Goal: Task Accomplishment & Management: Manage account settings

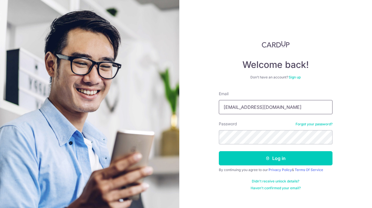
click at [278, 112] on input "[EMAIL_ADDRESS][DOMAIN_NAME]" at bounding box center [276, 107] width 114 height 14
type input "[EMAIL_ADDRESS][DOMAIN_NAME]"
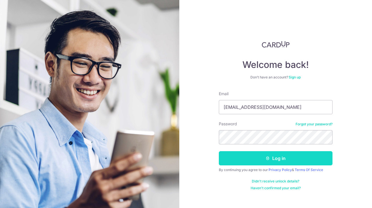
click at [264, 160] on button "Log in" at bounding box center [276, 158] width 114 height 14
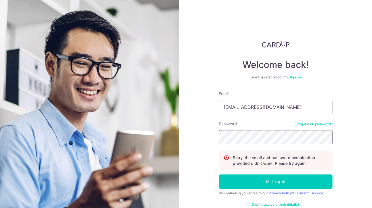
click at [219, 175] on button "Log in" at bounding box center [276, 182] width 114 height 14
click at [257, 110] on input "[EMAIL_ADDRESS][DOMAIN_NAME]" at bounding box center [276, 107] width 114 height 14
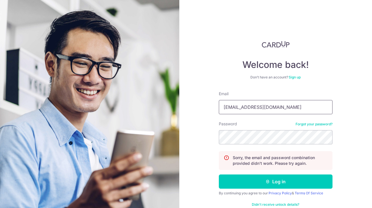
click at [257, 110] on input "[EMAIL_ADDRESS][DOMAIN_NAME]" at bounding box center [276, 107] width 114 height 14
type input "[EMAIL_ADDRESS][DOMAIN_NAME]"
click at [219, 175] on button "Log in" at bounding box center [276, 182] width 114 height 14
click at [249, 112] on input "[EMAIL_ADDRESS][DOMAIN_NAME]" at bounding box center [276, 107] width 114 height 14
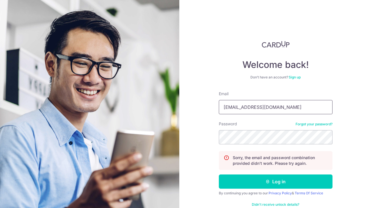
click at [249, 112] on input "[EMAIL_ADDRESS][DOMAIN_NAME]" at bounding box center [276, 107] width 114 height 14
type input "[EMAIL_ADDRESS][DOMAIN_NAME]"
click at [219, 175] on button "Log in" at bounding box center [276, 182] width 114 height 14
click at [309, 125] on link "Forgot your password?" at bounding box center [314, 124] width 37 height 5
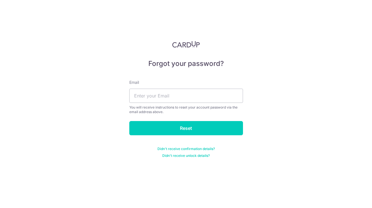
click at [208, 104] on div "Email You will receive instructions to reset your account password via the emai…" at bounding box center [186, 97] width 114 height 35
click at [207, 101] on input "text" at bounding box center [186, 96] width 114 height 14
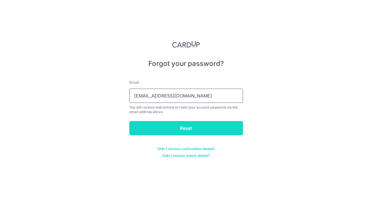
type input "[EMAIL_ADDRESS][DOMAIN_NAME]"
click at [181, 132] on input "Reset" at bounding box center [186, 128] width 114 height 14
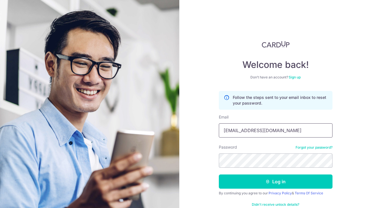
click at [282, 133] on input "[EMAIL_ADDRESS][DOMAIN_NAME]" at bounding box center [276, 130] width 114 height 14
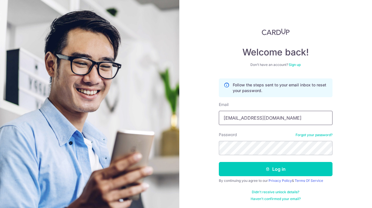
click at [252, 120] on input "leemingwei@live.com" at bounding box center [276, 118] width 114 height 14
click at [265, 120] on input "leemingwei@live.com" at bounding box center [276, 118] width 114 height 14
drag, startPoint x: 276, startPoint y: 120, endPoint x: 182, endPoint y: 120, distance: 94.5
click at [219, 120] on input "leemingwei@live.com" at bounding box center [276, 118] width 114 height 14
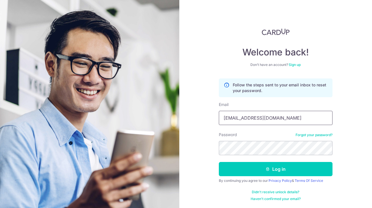
type input "dreamomo@hotmail.com"
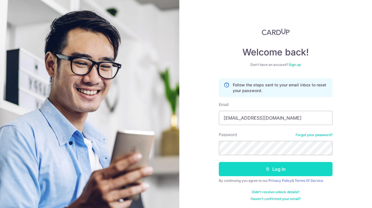
click at [267, 173] on button "Log in" at bounding box center [276, 169] width 114 height 14
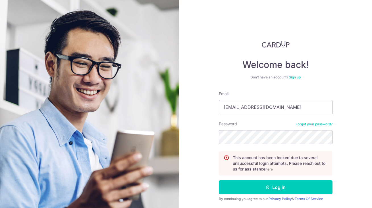
scroll to position [18, 0]
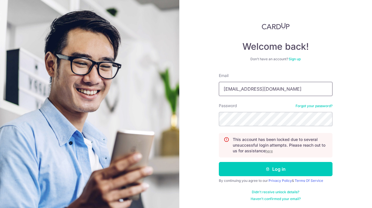
click at [284, 85] on input "[EMAIL_ADDRESS][DOMAIN_NAME]" at bounding box center [276, 89] width 114 height 14
type input "[EMAIL_ADDRESS][DOMAIN_NAME]"
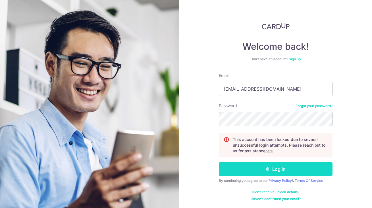
click at [293, 170] on button "Log in" at bounding box center [276, 169] width 114 height 14
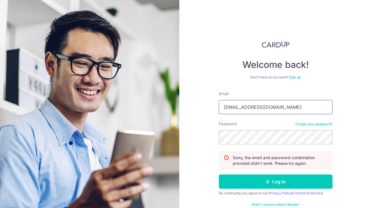
drag, startPoint x: 289, startPoint y: 111, endPoint x: 132, endPoint y: 97, distance: 158.0
click at [219, 100] on input "leemingwei@live.com" at bounding box center [276, 107] width 114 height 14
type input "[EMAIL_ADDRESS][DOMAIN_NAME]"
click at [219, 175] on button "Log in" at bounding box center [276, 182] width 114 height 14
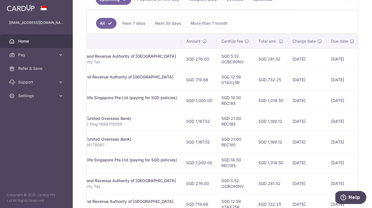
scroll to position [0, 101]
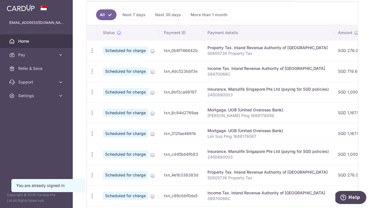
scroll to position [151, 0]
click at [91, 114] on icon "button" at bounding box center [92, 113] width 6 height 6
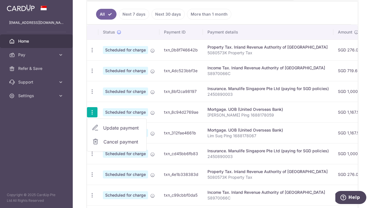
click at [117, 143] on span "Cancel payment" at bounding box center [123, 142] width 38 height 7
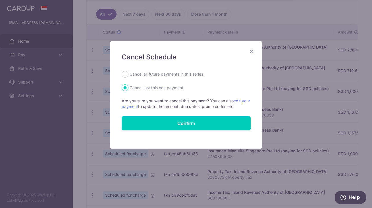
click at [163, 74] on label "Cancel all future payments in this series" at bounding box center [167, 74] width 74 height 7
click at [129, 74] on input "Cancel all future payments in this series" at bounding box center [125, 74] width 7 height 7
radio input "true"
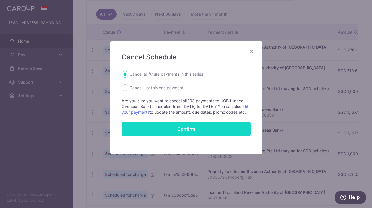
click at [191, 136] on button "Confirm" at bounding box center [186, 129] width 129 height 14
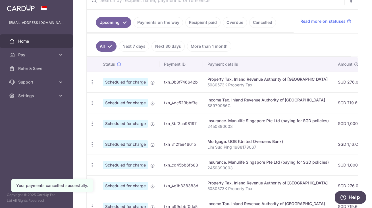
scroll to position [120, 0]
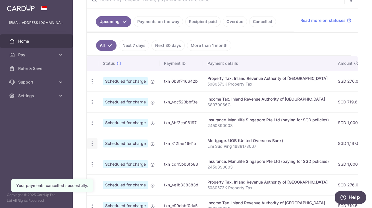
click at [93, 144] on icon "button" at bounding box center [92, 144] width 6 height 6
click at [118, 175] on span "Cancel payment" at bounding box center [123, 173] width 38 height 7
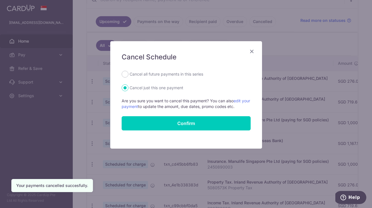
click at [156, 74] on label "Cancel all future payments in this series" at bounding box center [167, 74] width 74 height 7
click at [129, 74] on input "Cancel all future payments in this series" at bounding box center [125, 74] width 7 height 7
radio input "true"
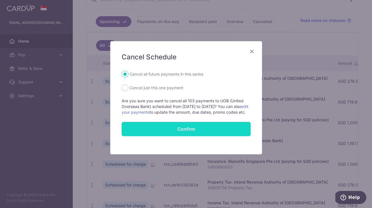
click at [174, 136] on button "Confirm" at bounding box center [186, 129] width 129 height 14
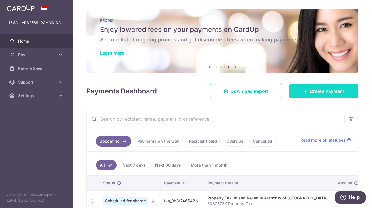
click at [320, 93] on span "Create Payment" at bounding box center [327, 91] width 35 height 7
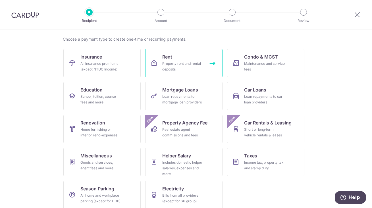
scroll to position [41, 0]
click at [189, 98] on div "Loan repayments to mortgage loan providers" at bounding box center [182, 99] width 41 height 11
click at [194, 106] on link "Mortgage Loans Loan repayments to mortgage loan providers" at bounding box center [183, 96] width 77 height 28
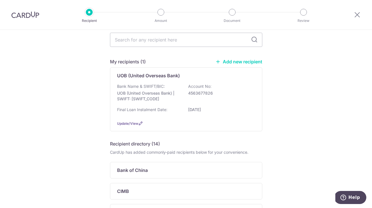
scroll to position [25, 0]
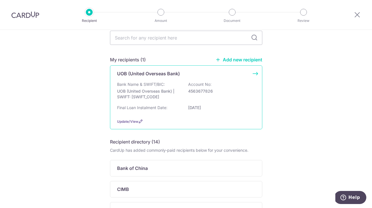
click at [236, 103] on div "Bank Name & SWIFT/BIC: UOB (United Overseas Bank) | SWIFT: [SWIFT_CODE] Account…" at bounding box center [186, 92] width 138 height 21
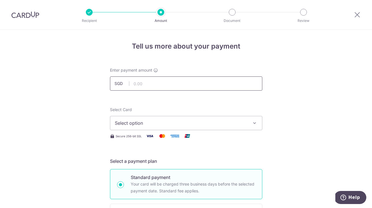
click at [231, 86] on input "text" at bounding box center [186, 84] width 153 height 14
type input "1,234.00"
click at [221, 122] on span "Select option" at bounding box center [181, 123] width 133 height 7
